Goal: Task Accomplishment & Management: Manage account settings

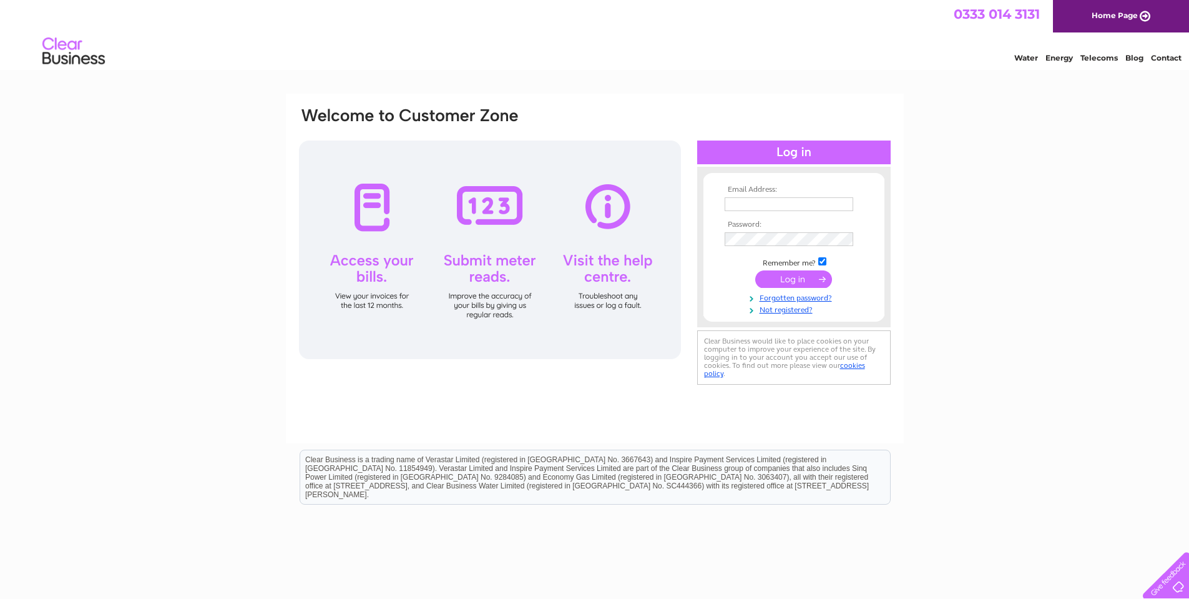
type input "[EMAIL_ADDRESS][DOMAIN_NAME][PERSON_NAME]"
click at [786, 278] on input "submit" at bounding box center [794, 278] width 77 height 17
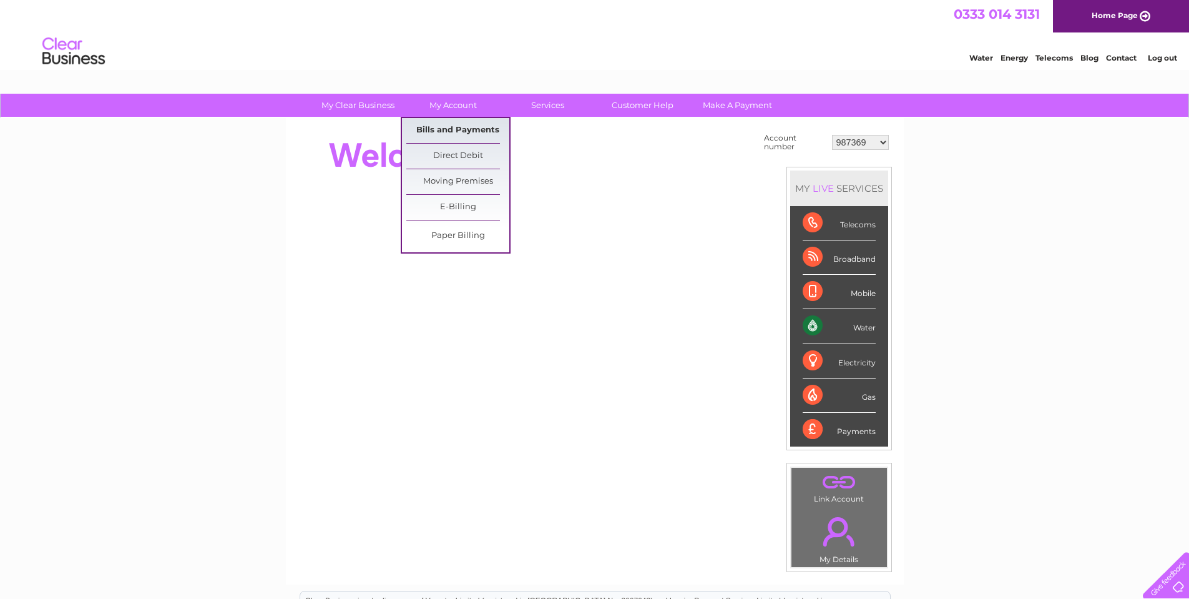
click at [446, 125] on link "Bills and Payments" at bounding box center [457, 130] width 103 height 25
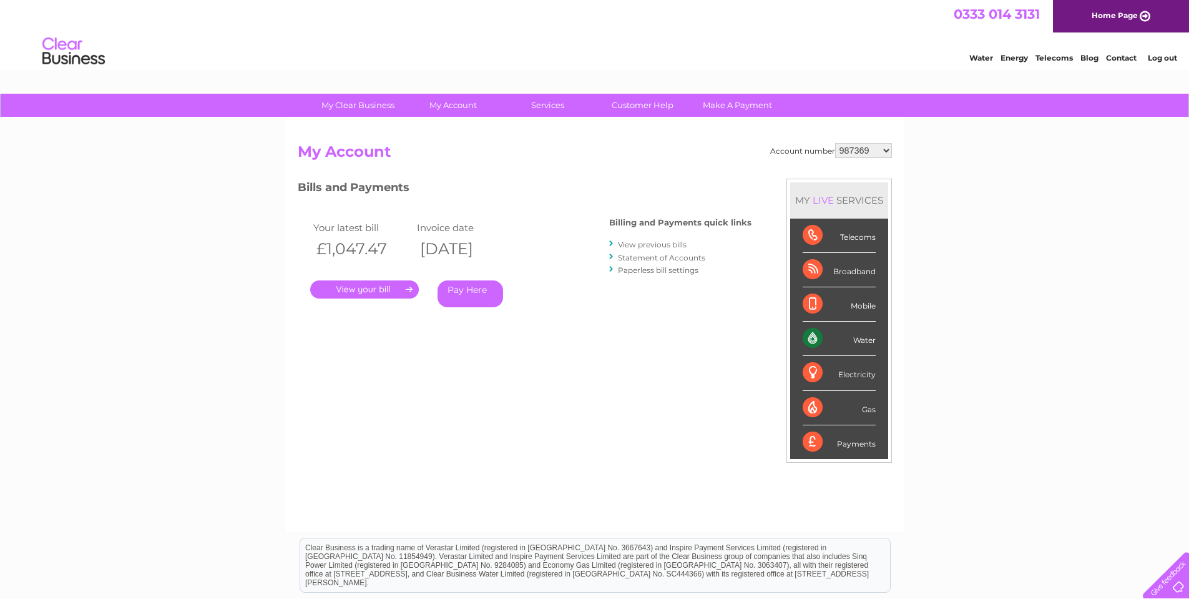
click at [376, 285] on link "." at bounding box center [364, 289] width 109 height 18
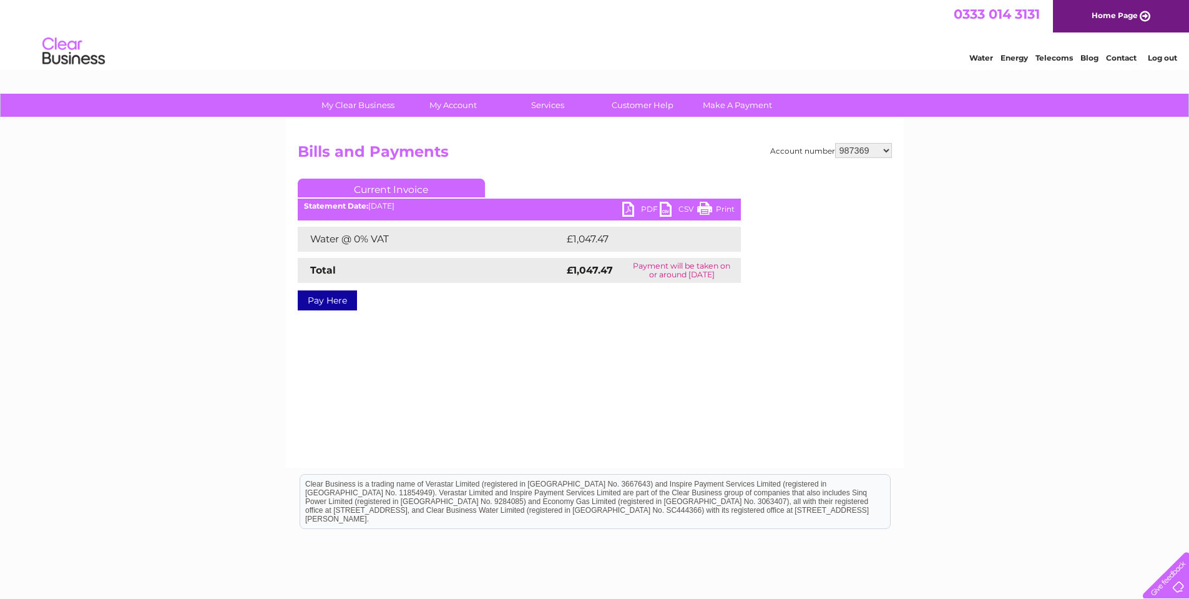
click at [634, 205] on link "PDF" at bounding box center [641, 211] width 37 height 18
click at [886, 150] on select "987369 30314221" at bounding box center [863, 150] width 57 height 15
select select "30314221"
click at [835, 143] on select "987369 30314221" at bounding box center [863, 150] width 57 height 15
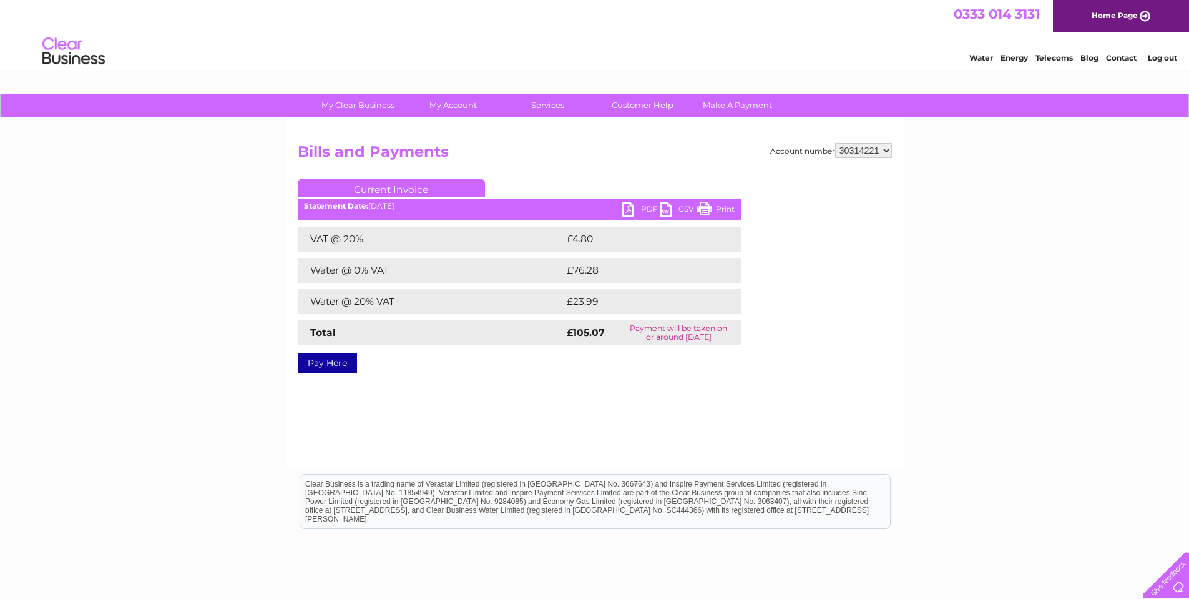
click at [638, 200] on ul "Current Invoice" at bounding box center [519, 190] width 443 height 23
click at [636, 205] on link "PDF" at bounding box center [641, 211] width 37 height 18
click at [885, 152] on select "987369 30314221" at bounding box center [863, 150] width 57 height 15
select select "987369"
click at [835, 143] on select "987369 30314221" at bounding box center [863, 150] width 57 height 15
